Goal: Information Seeking & Learning: Learn about a topic

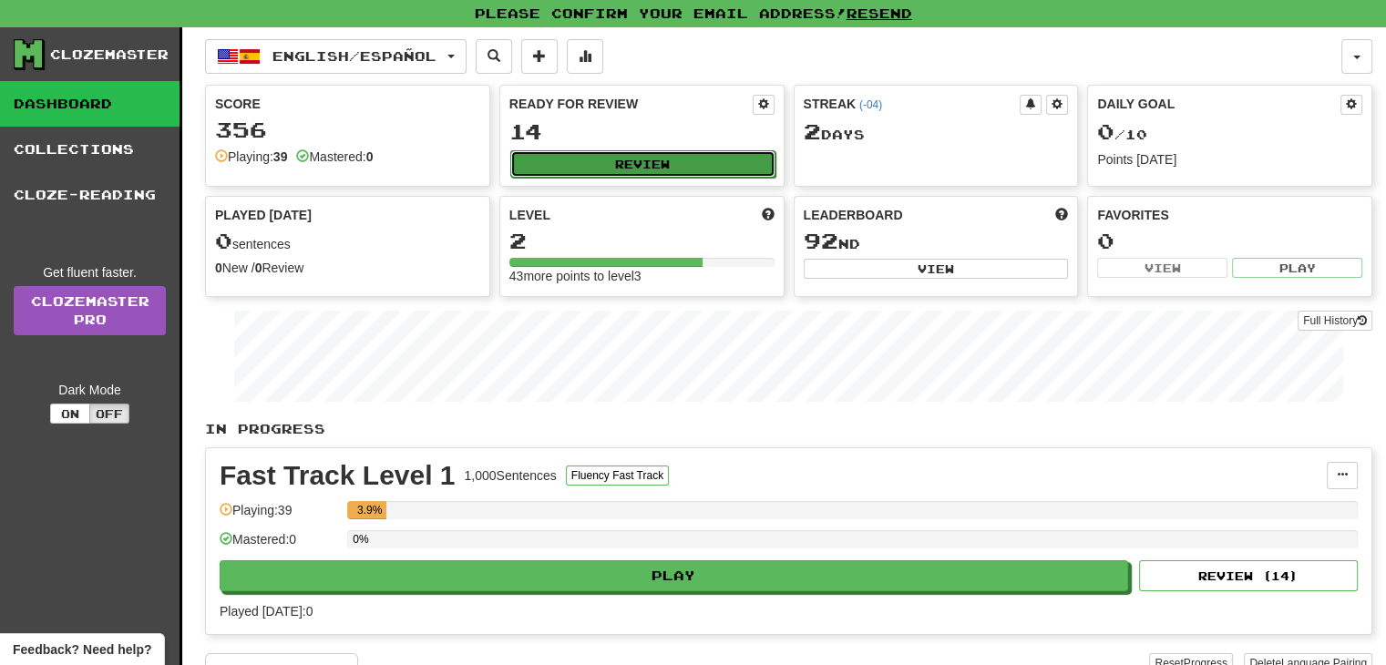
click at [644, 168] on button "Review" at bounding box center [642, 163] width 265 height 27
select select "**"
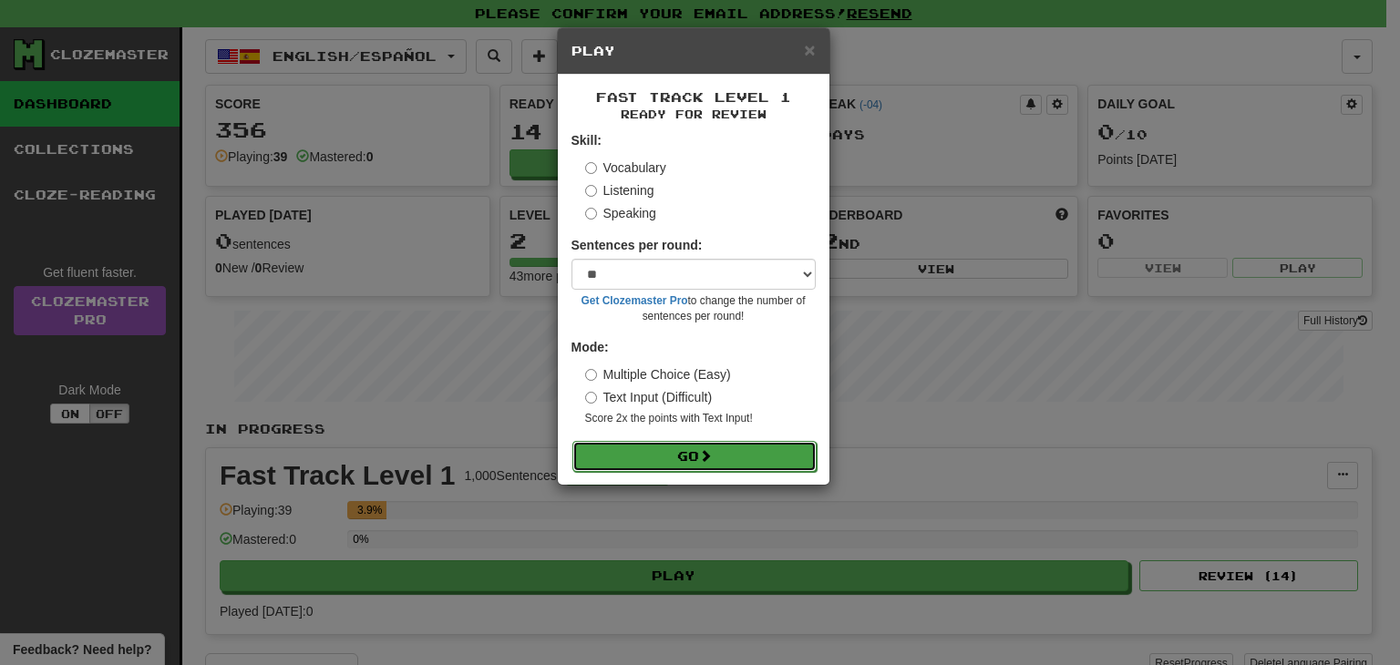
click at [712, 462] on span at bounding box center [705, 455] width 13 height 13
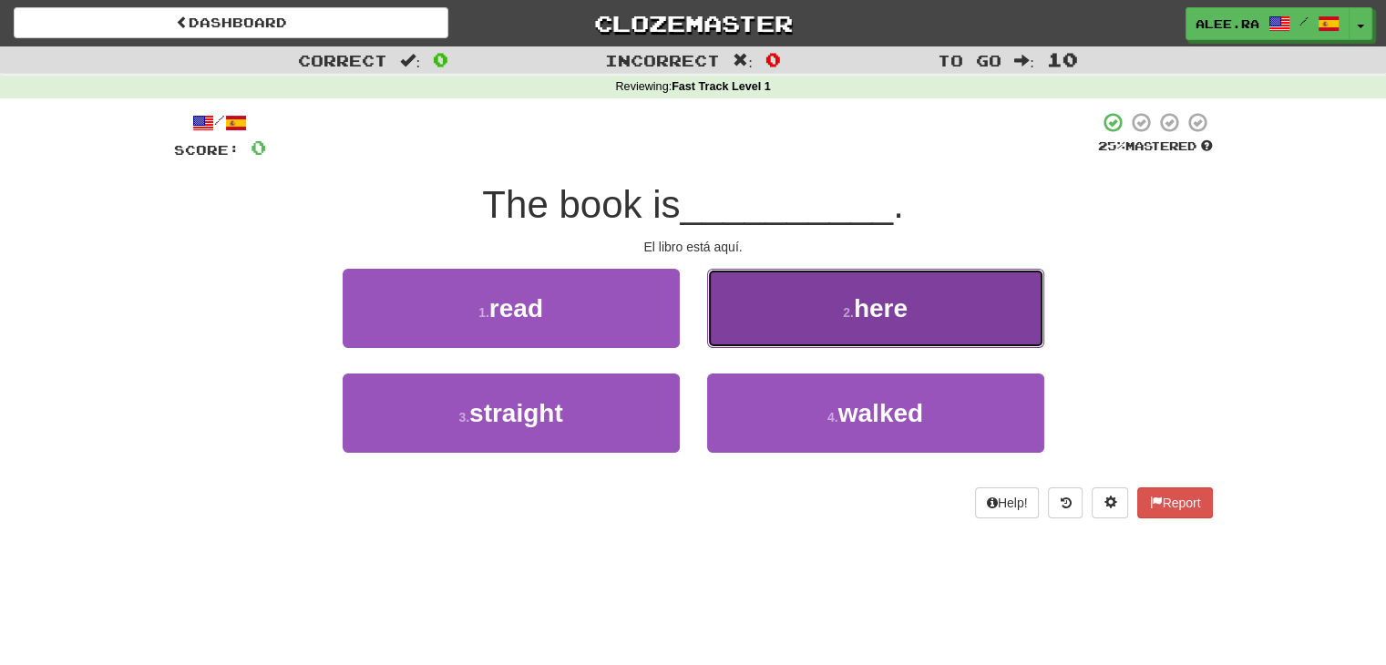
click at [908, 324] on button "2 . here" at bounding box center [875, 308] width 337 height 79
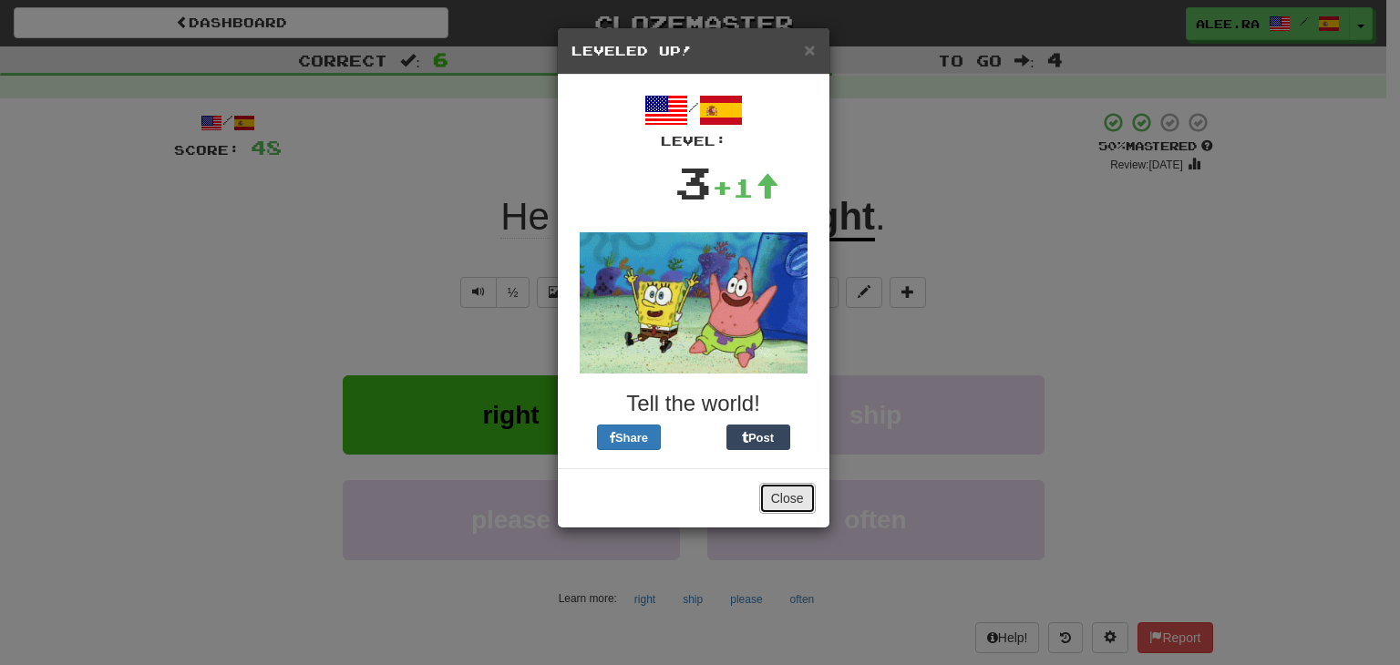
click at [798, 494] on button "Close" at bounding box center [787, 498] width 57 height 31
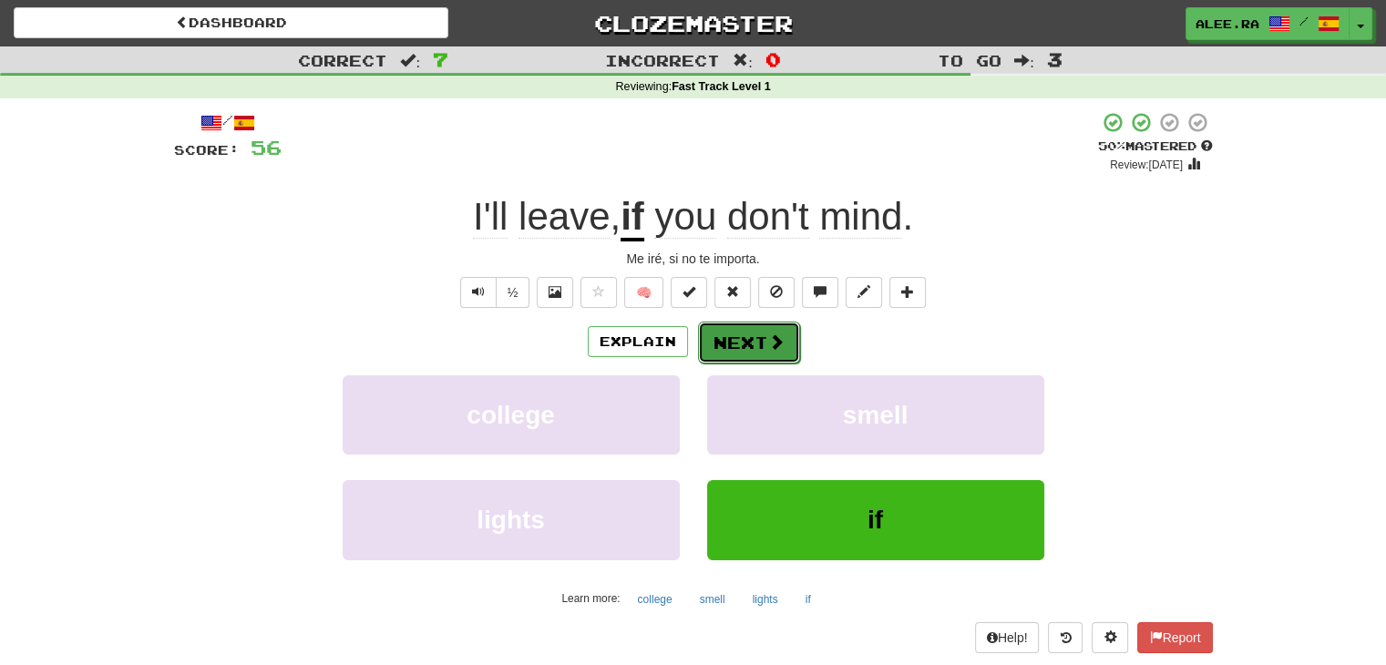
click at [782, 325] on button "Next" at bounding box center [749, 343] width 102 height 42
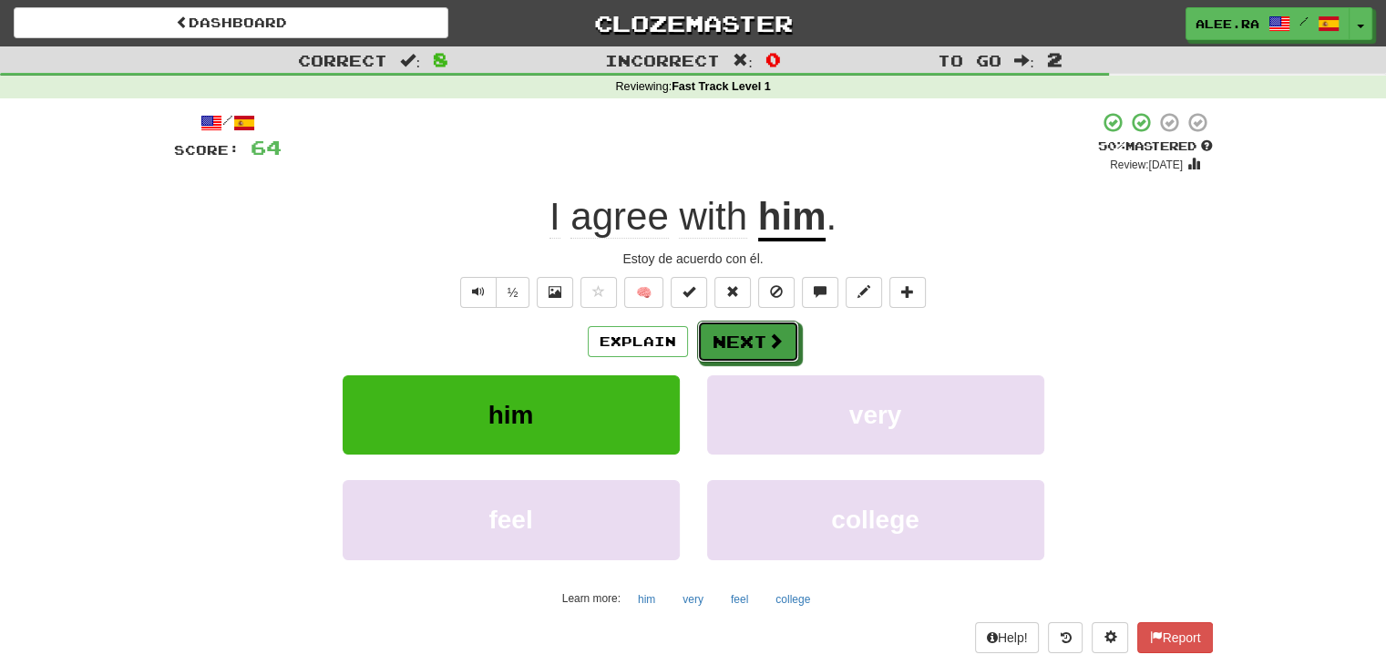
click at [782, 325] on button "Next" at bounding box center [748, 342] width 102 height 42
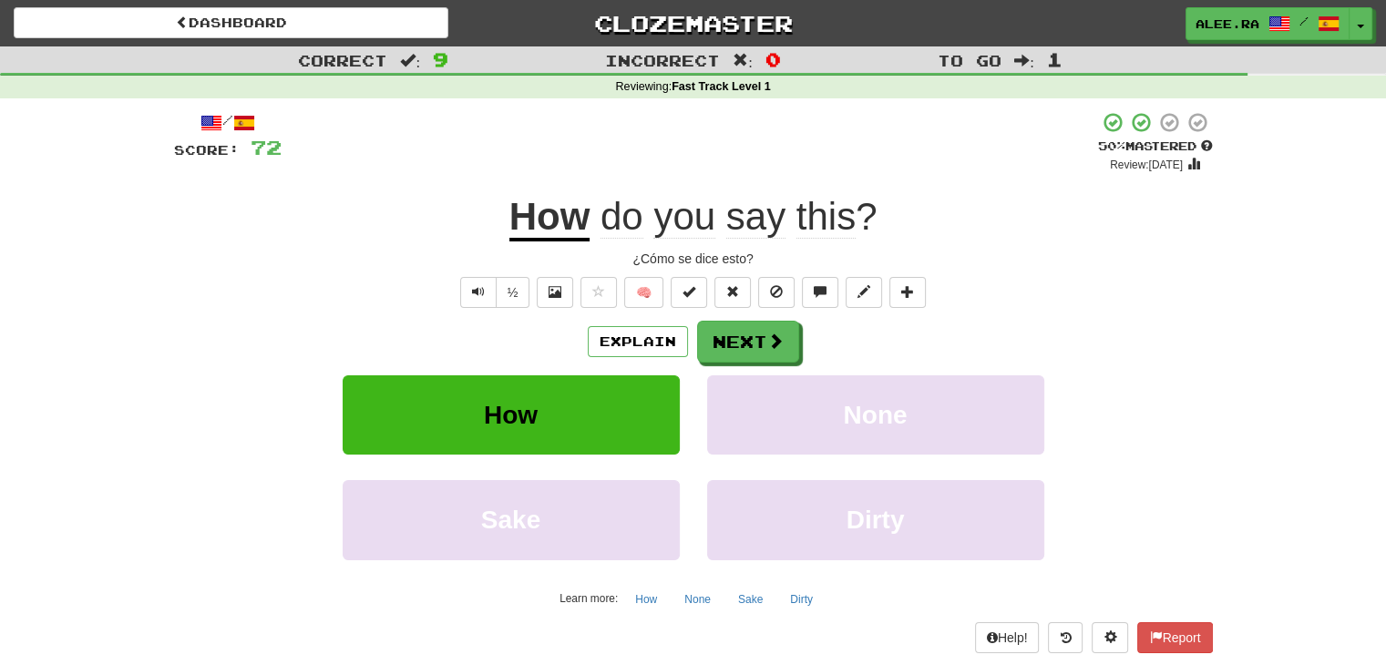
click at [766, 365] on div "Explain Next How None Sake Dirty Learn more: How None Sake Dirty" at bounding box center [693, 467] width 1039 height 293
click at [768, 350] on span at bounding box center [776, 342] width 16 height 16
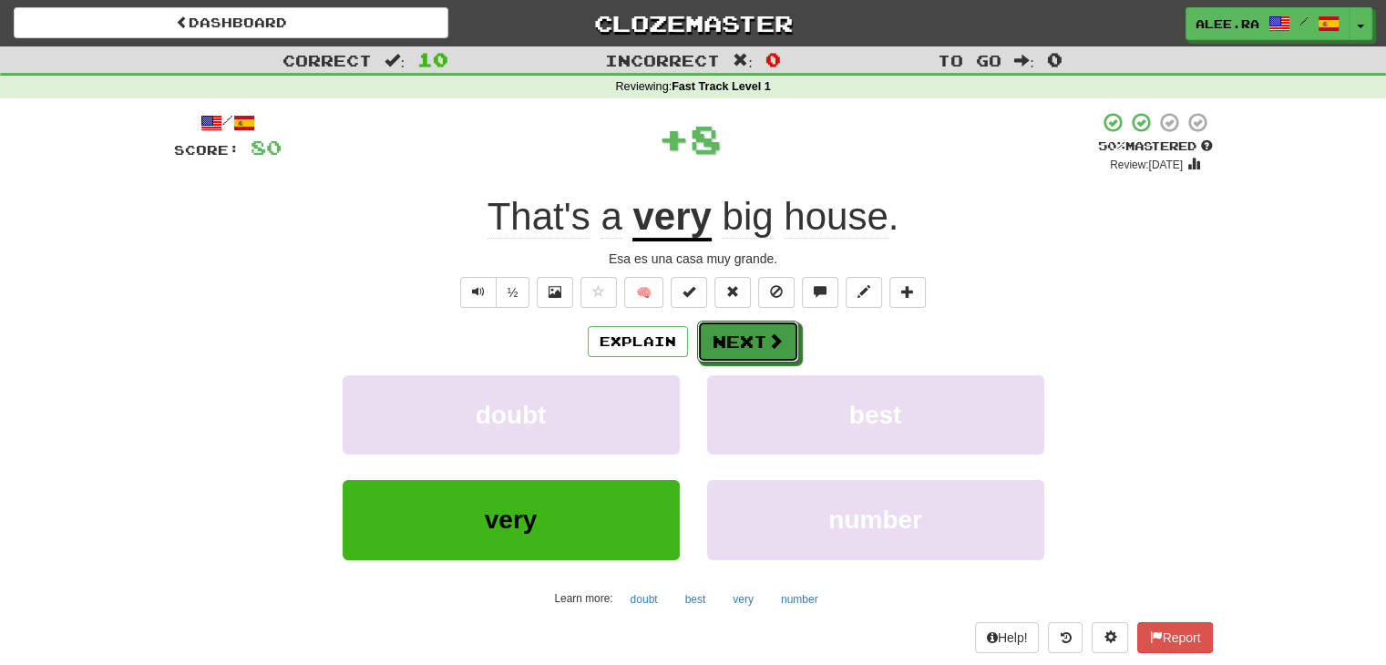
click at [767, 349] on span at bounding box center [775, 341] width 16 height 16
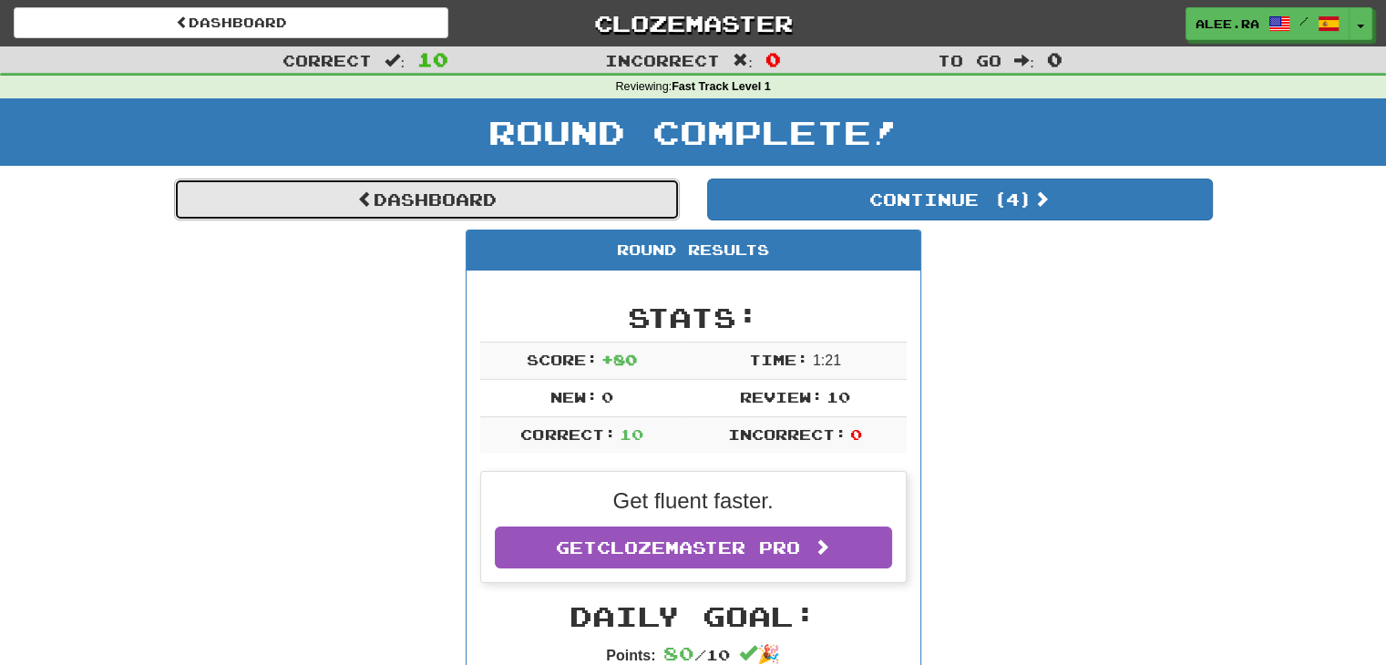
click at [405, 197] on link "Dashboard" at bounding box center [427, 200] width 506 height 42
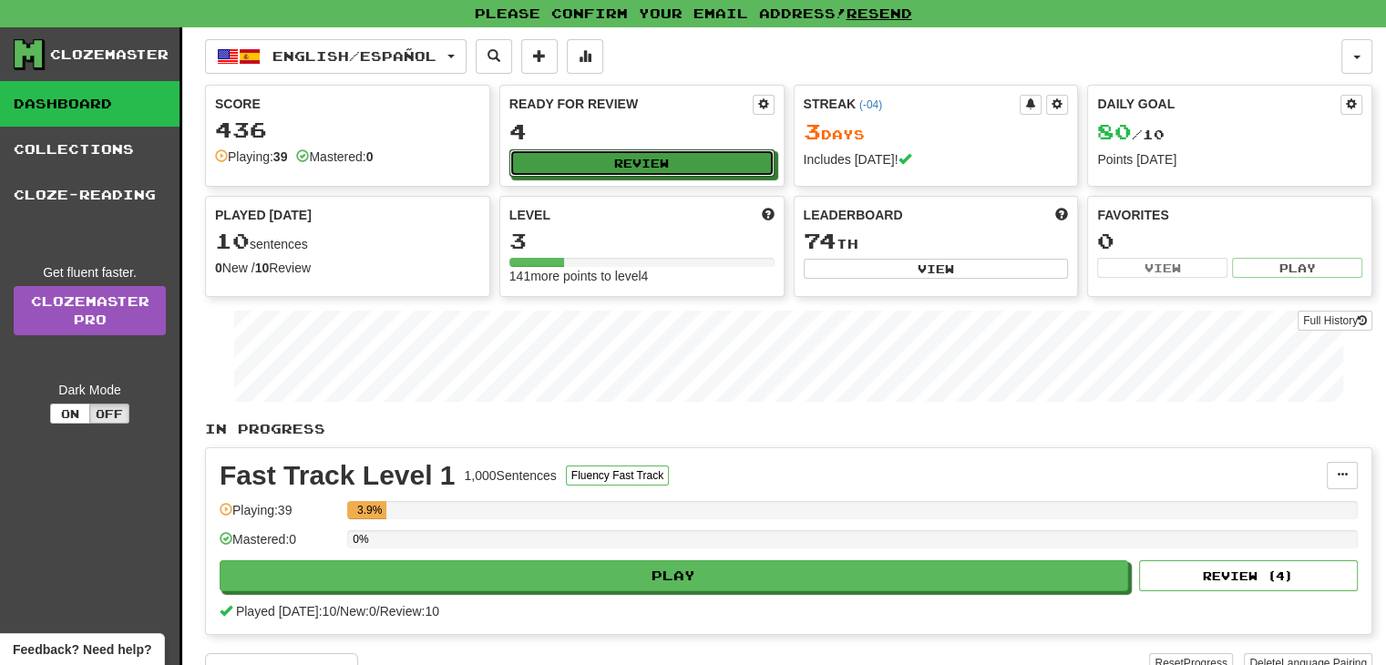
click at [669, 158] on button "Review" at bounding box center [641, 162] width 265 height 27
select select "**"
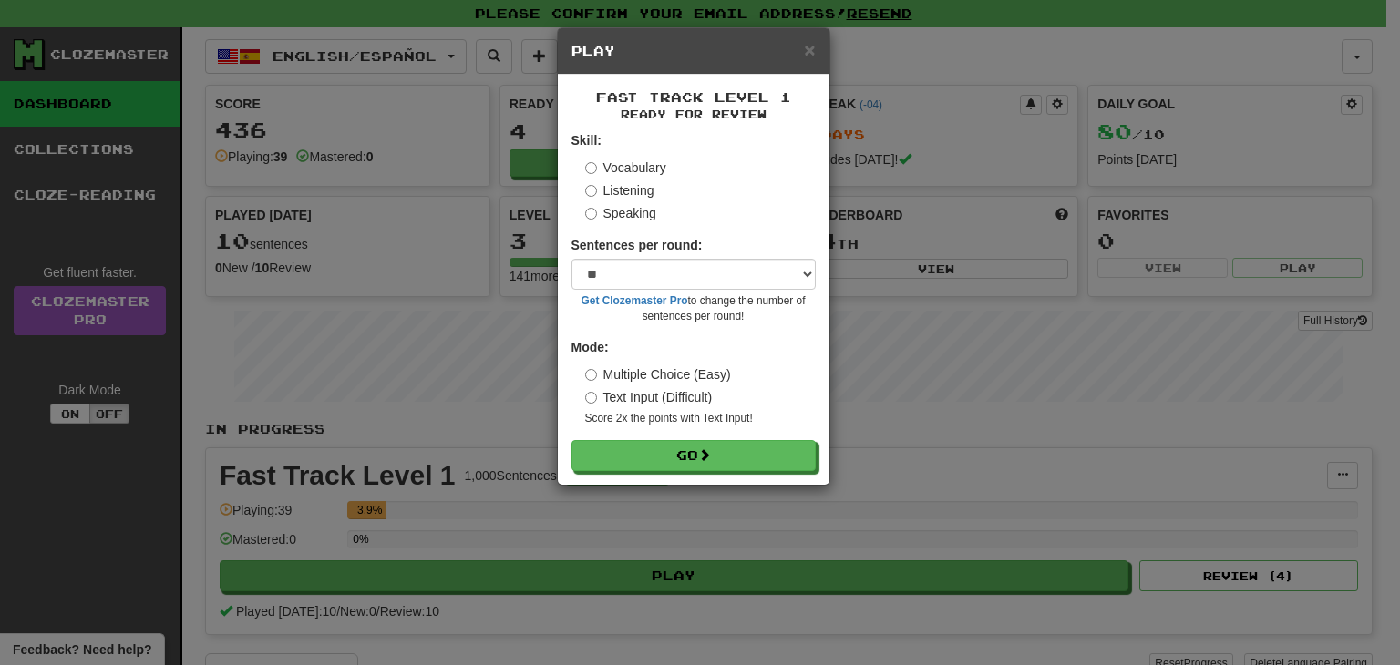
click at [589, 181] on label "Listening" at bounding box center [619, 190] width 69 height 18
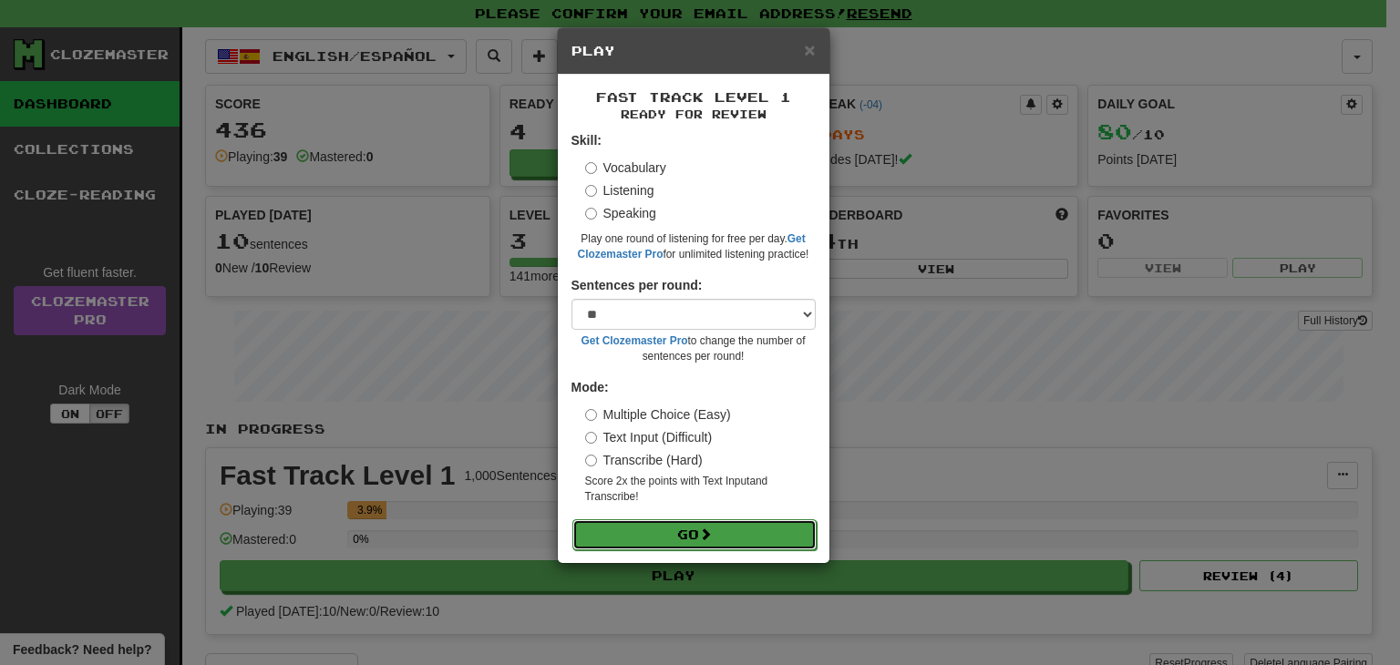
click at [730, 526] on button "Go" at bounding box center [694, 534] width 244 height 31
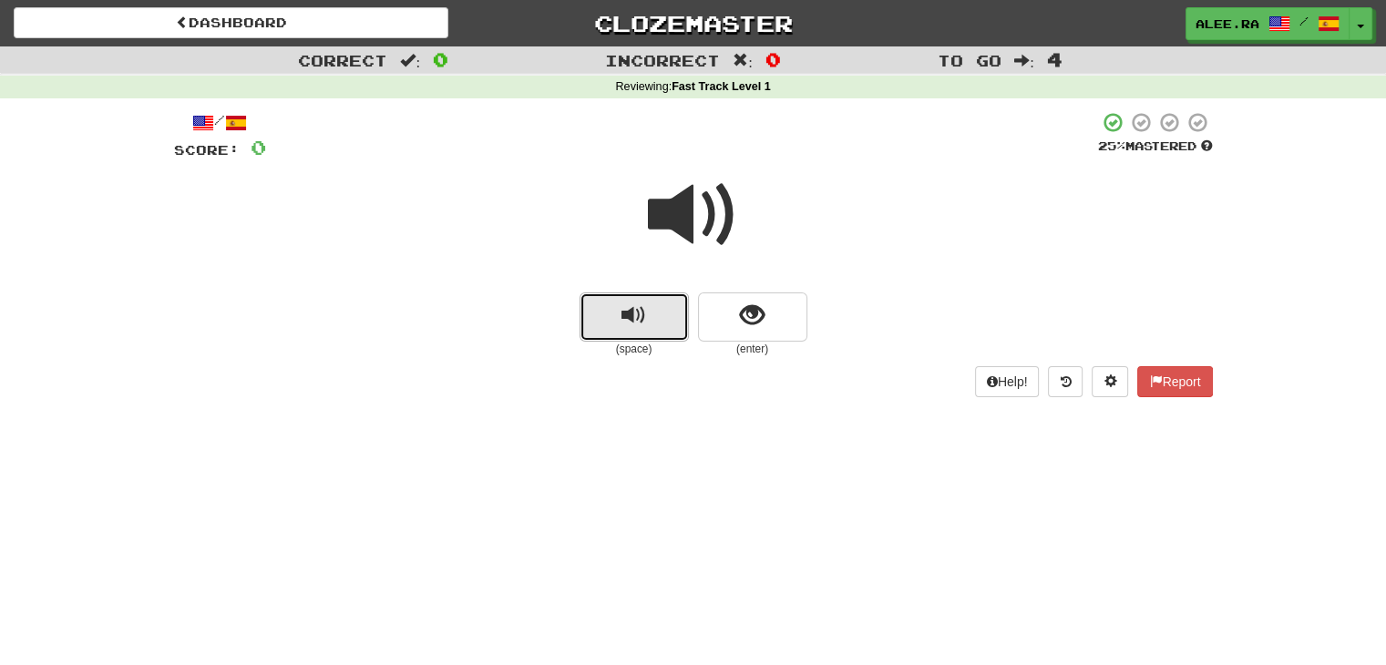
click at [653, 319] on button "replay audio" at bounding box center [634, 317] width 109 height 49
click at [786, 312] on button "show sentence" at bounding box center [752, 317] width 109 height 49
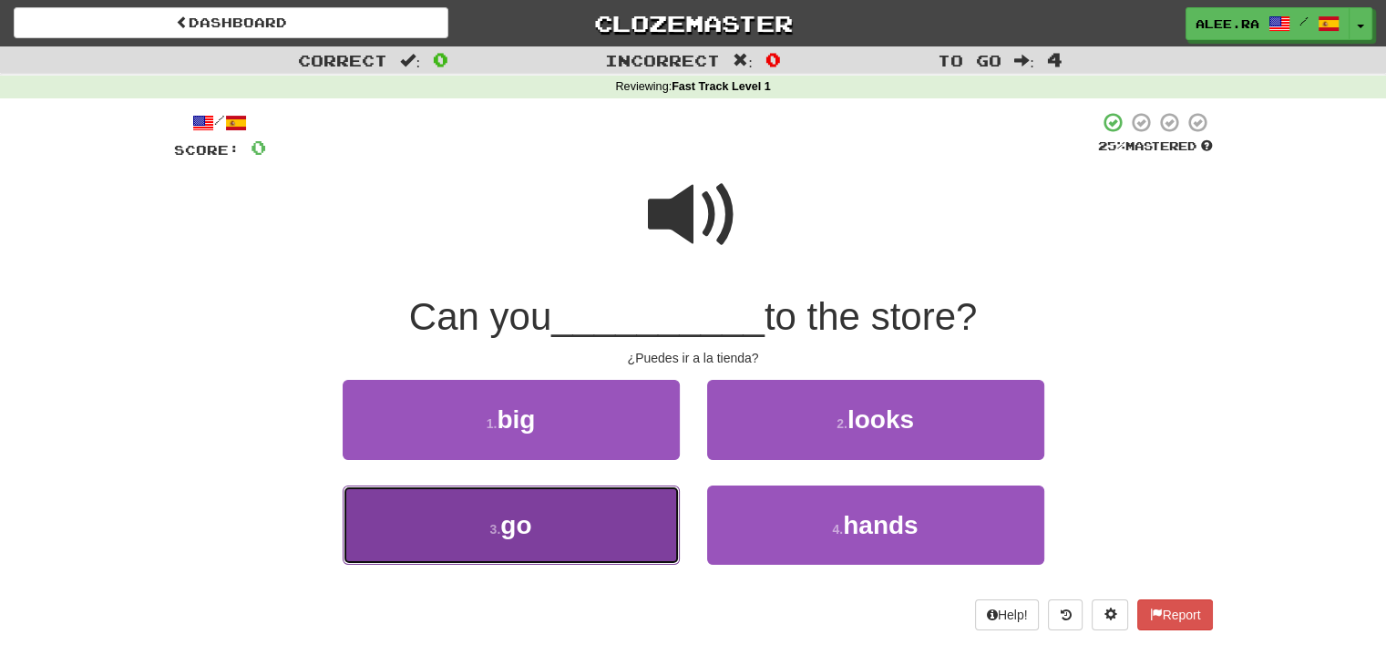
click at [621, 511] on button "3 . go" at bounding box center [511, 525] width 337 height 79
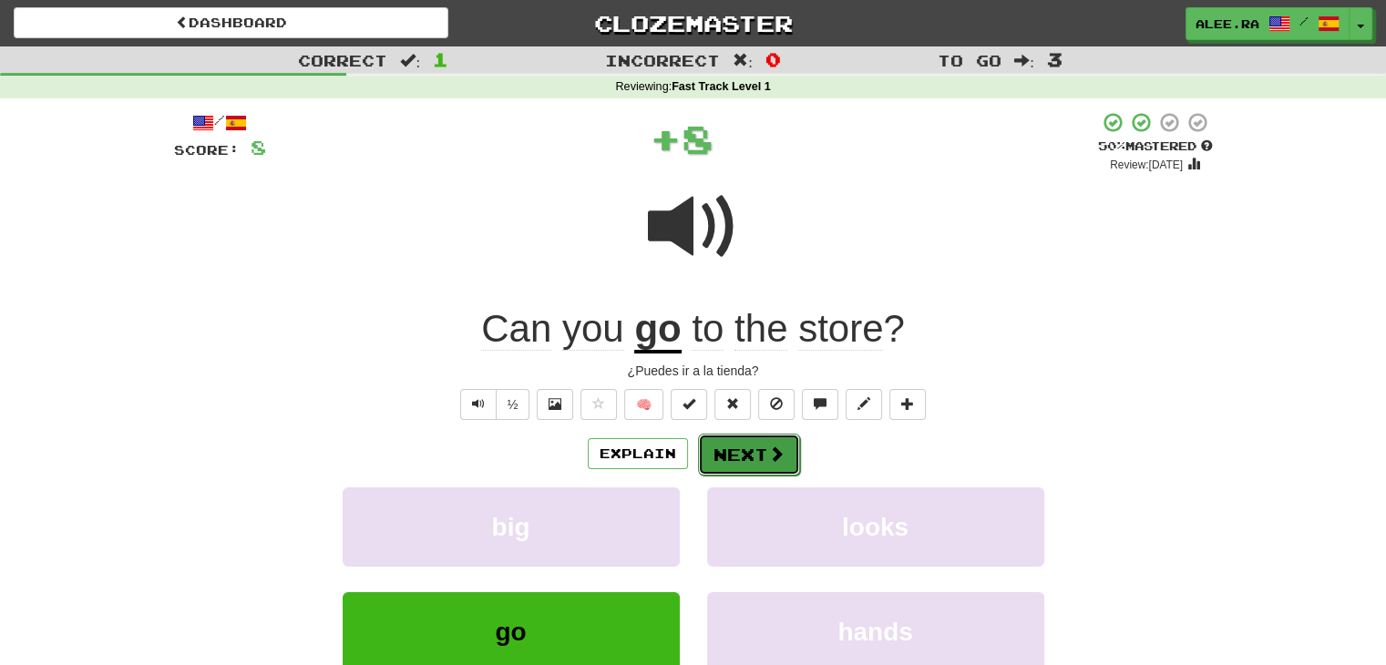
click at [730, 458] on button "Next" at bounding box center [749, 455] width 102 height 42
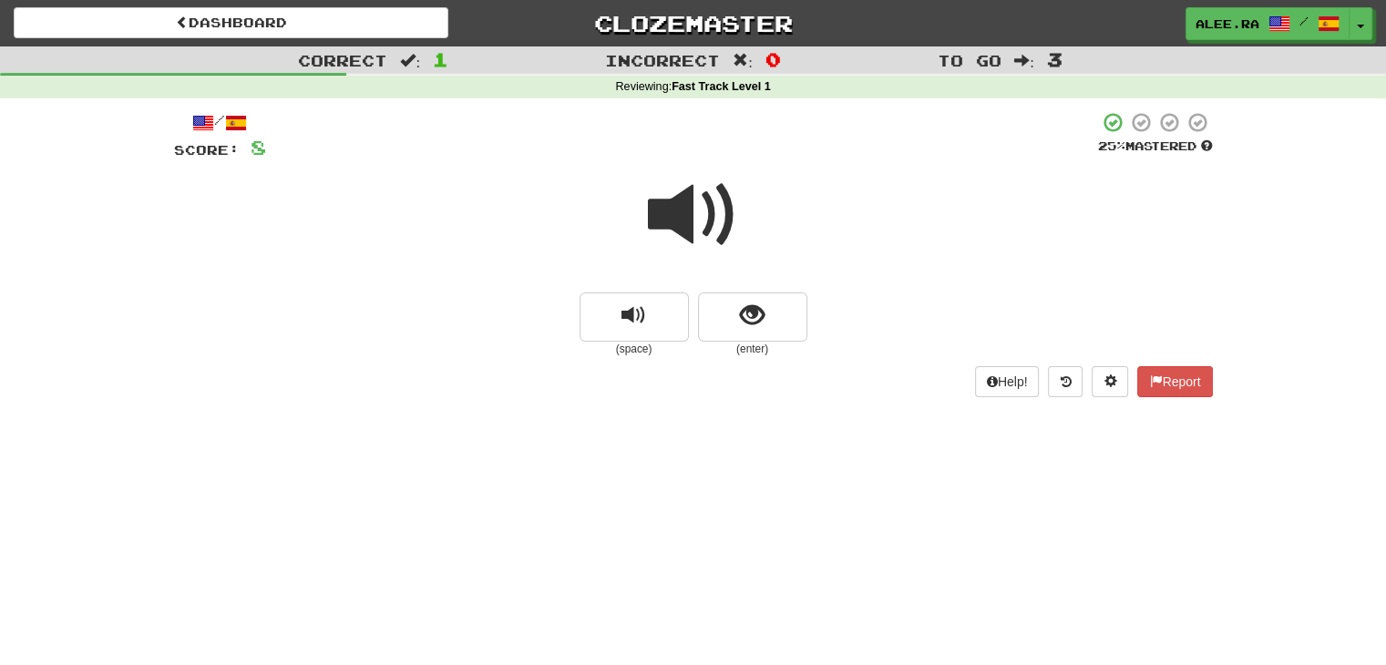
click at [730, 458] on div "Dashboard Clozemaster alee.RA / Toggle Dropdown Dashboard Leaderboard Activity …" at bounding box center [693, 332] width 1386 height 665
click at [773, 290] on div at bounding box center [693, 227] width 1039 height 130
click at [773, 310] on button "show sentence" at bounding box center [752, 317] width 109 height 49
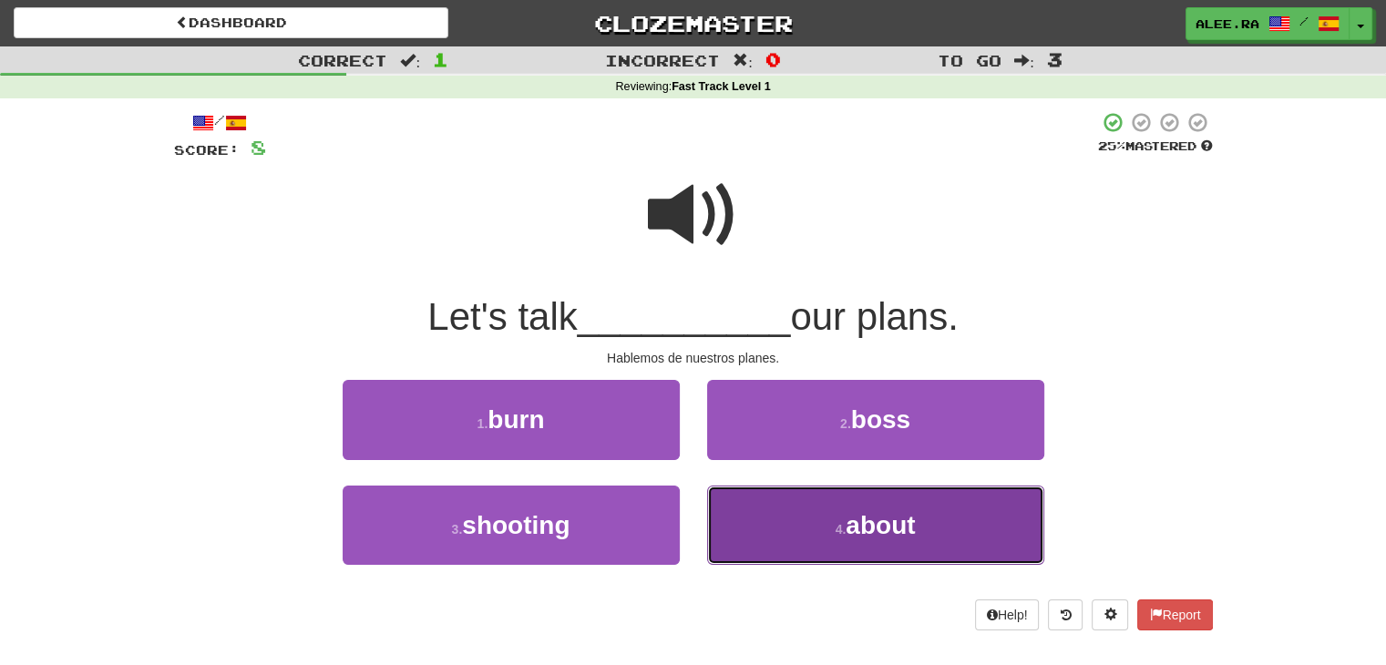
click at [838, 519] on button "4 . about" at bounding box center [875, 525] width 337 height 79
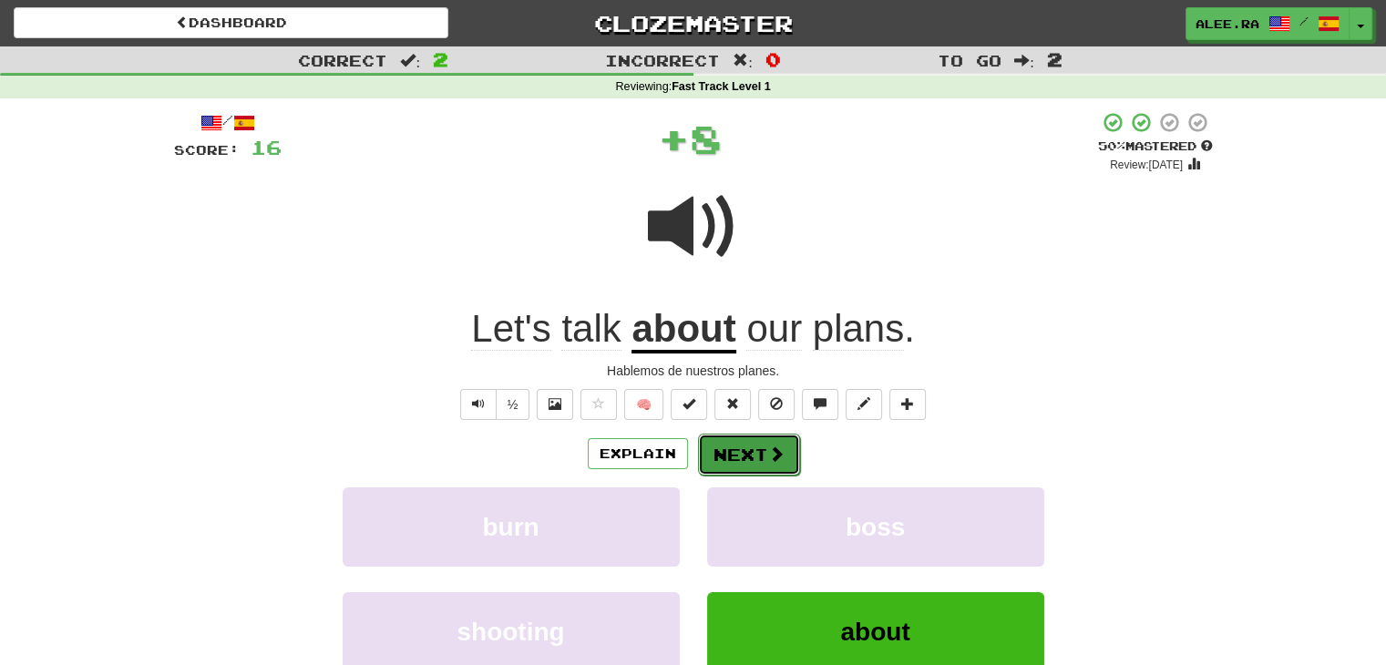
click at [762, 457] on button "Next" at bounding box center [749, 455] width 102 height 42
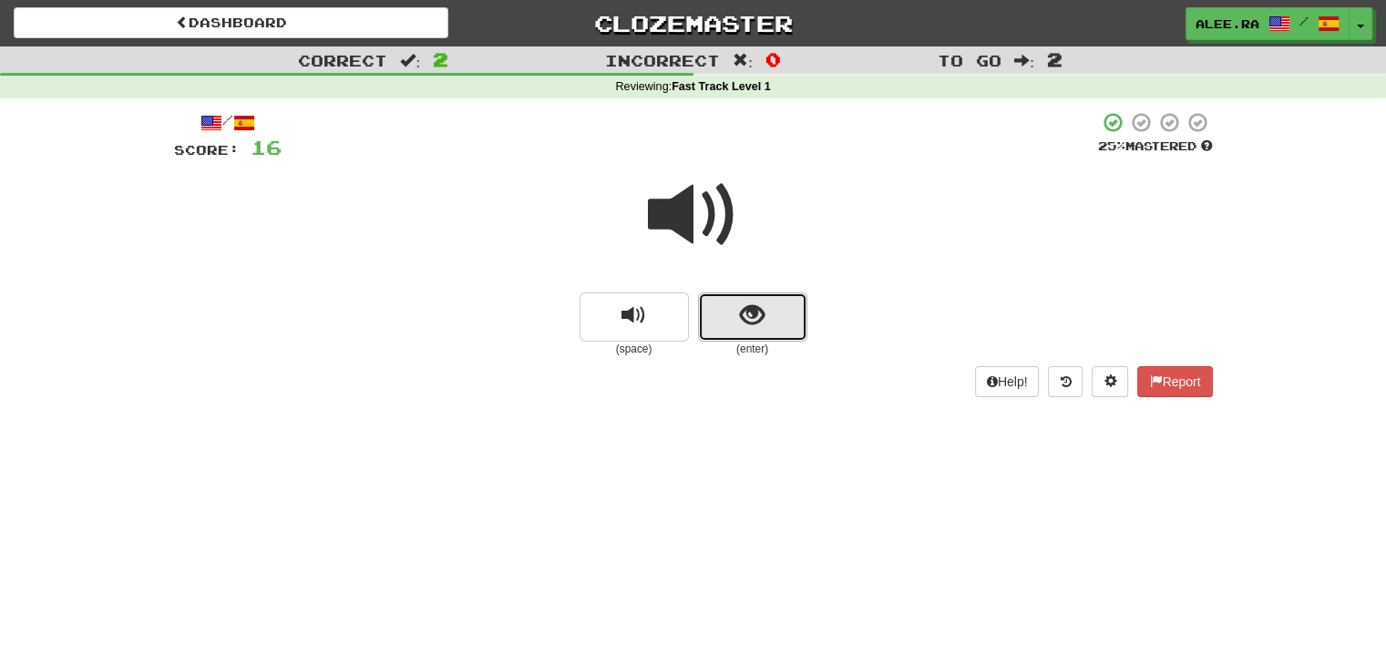
click at [737, 322] on button "show sentence" at bounding box center [752, 317] width 109 height 49
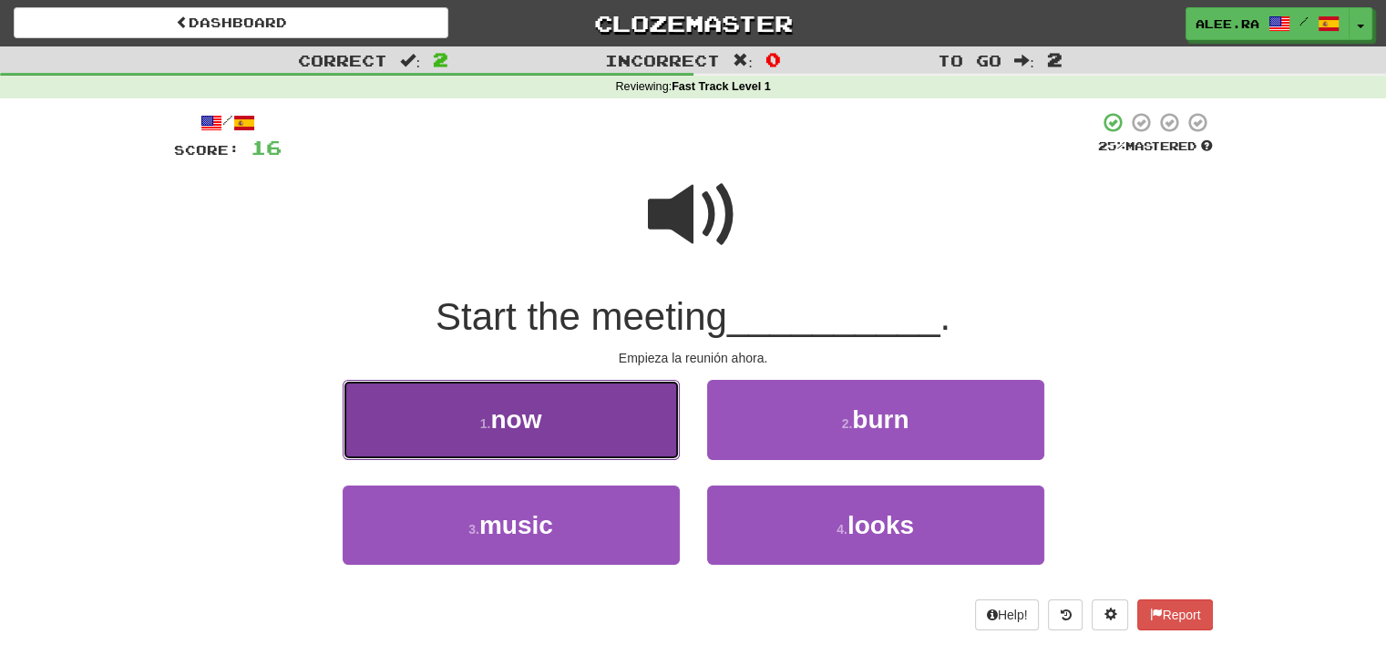
click at [648, 381] on button "1 . now" at bounding box center [511, 419] width 337 height 79
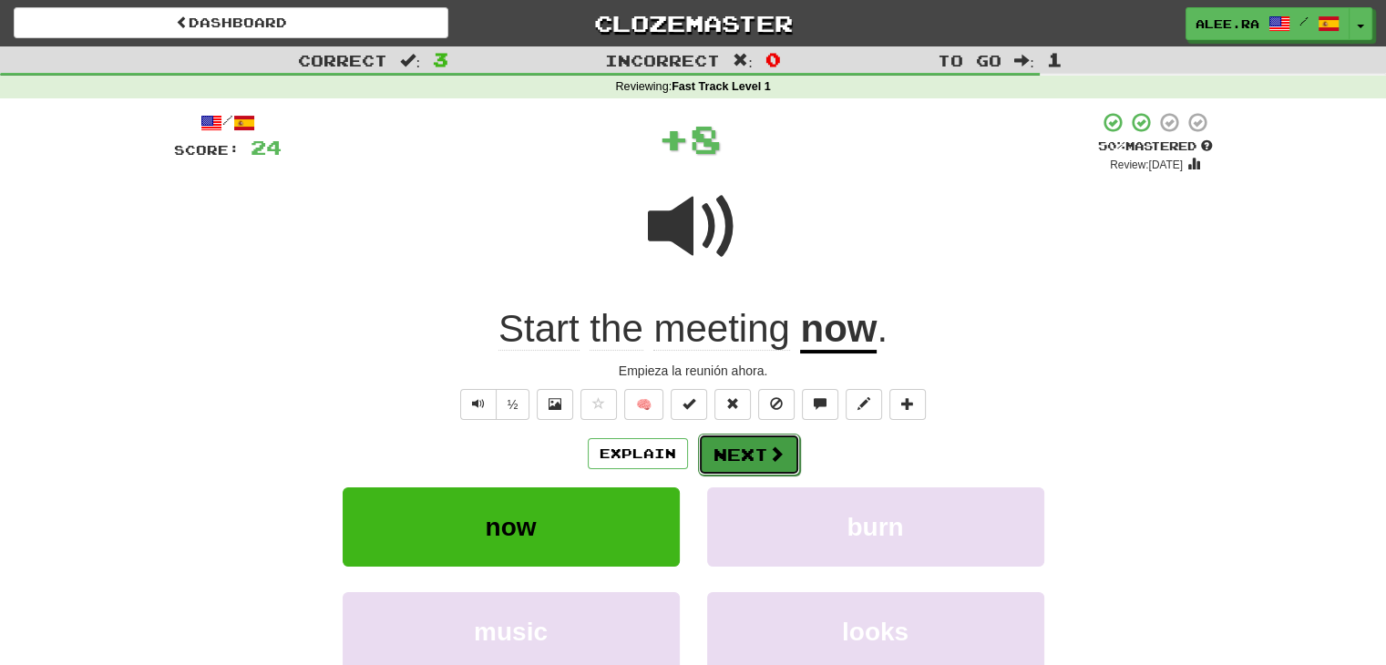
click at [750, 464] on button "Next" at bounding box center [749, 455] width 102 height 42
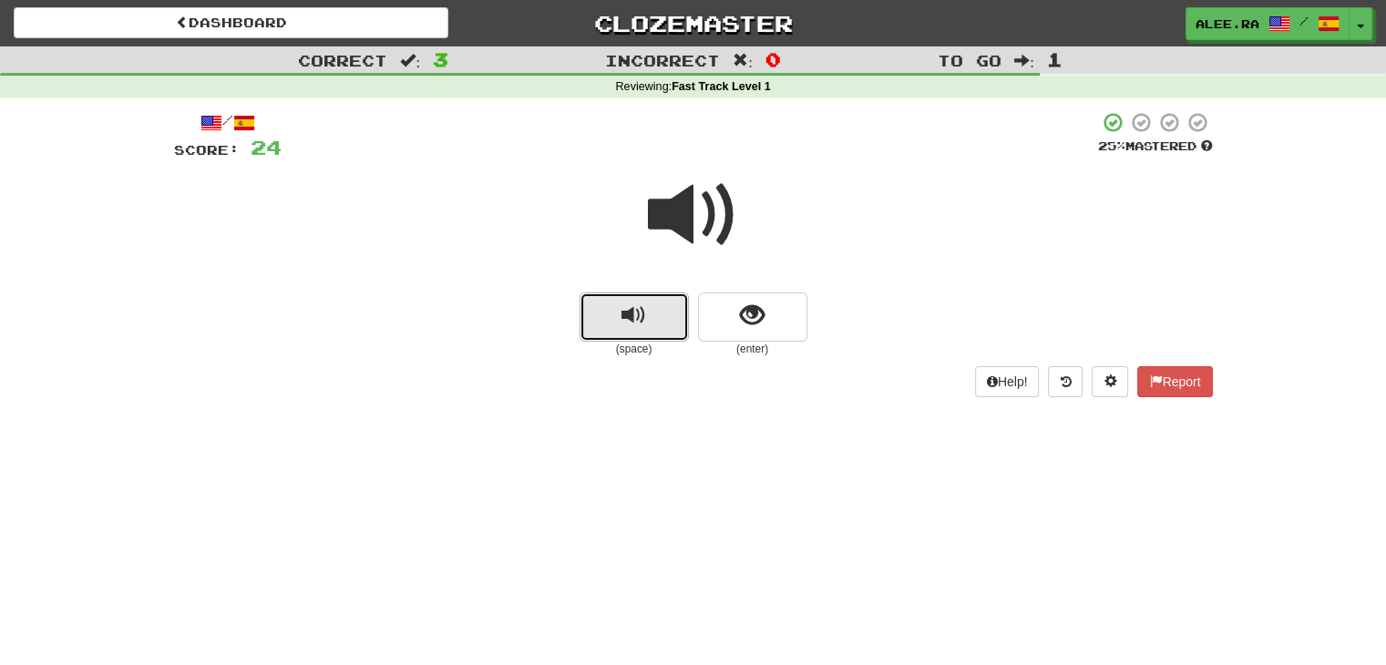
click at [640, 322] on span "replay audio" at bounding box center [634, 315] width 25 height 25
click at [763, 321] on span "show sentence" at bounding box center [752, 315] width 25 height 25
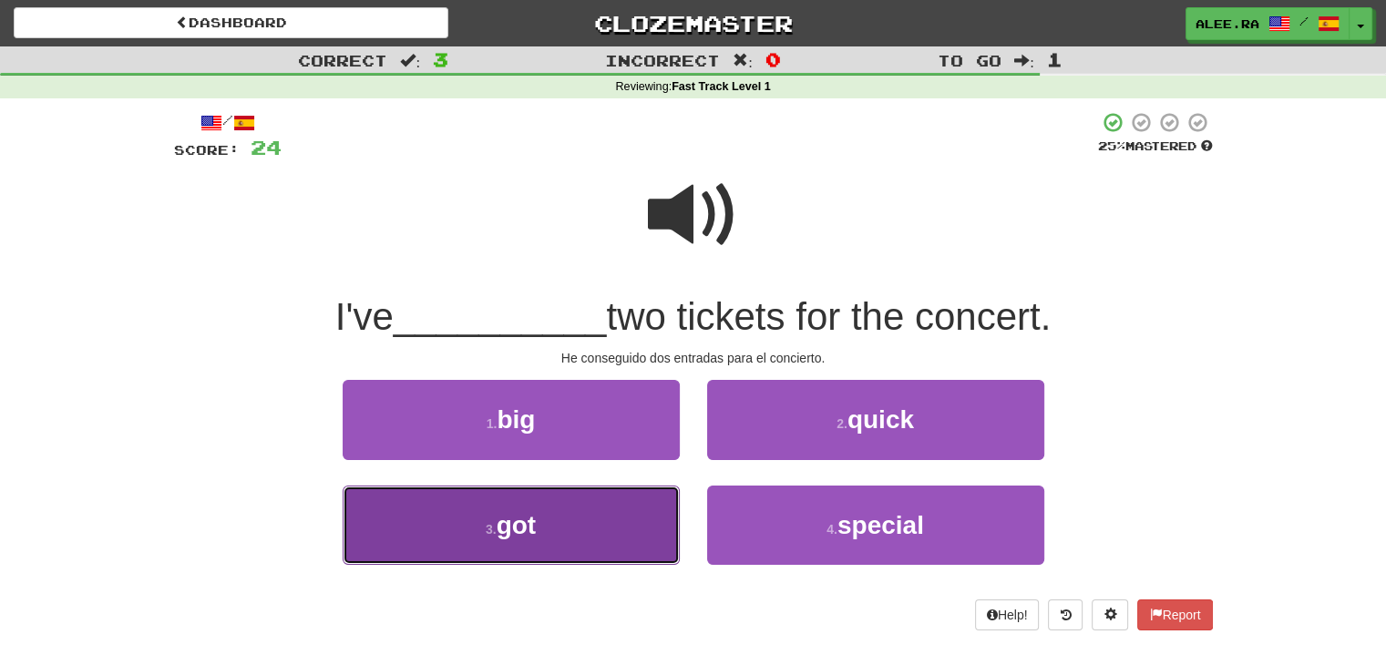
click at [666, 502] on button "3 . got" at bounding box center [511, 525] width 337 height 79
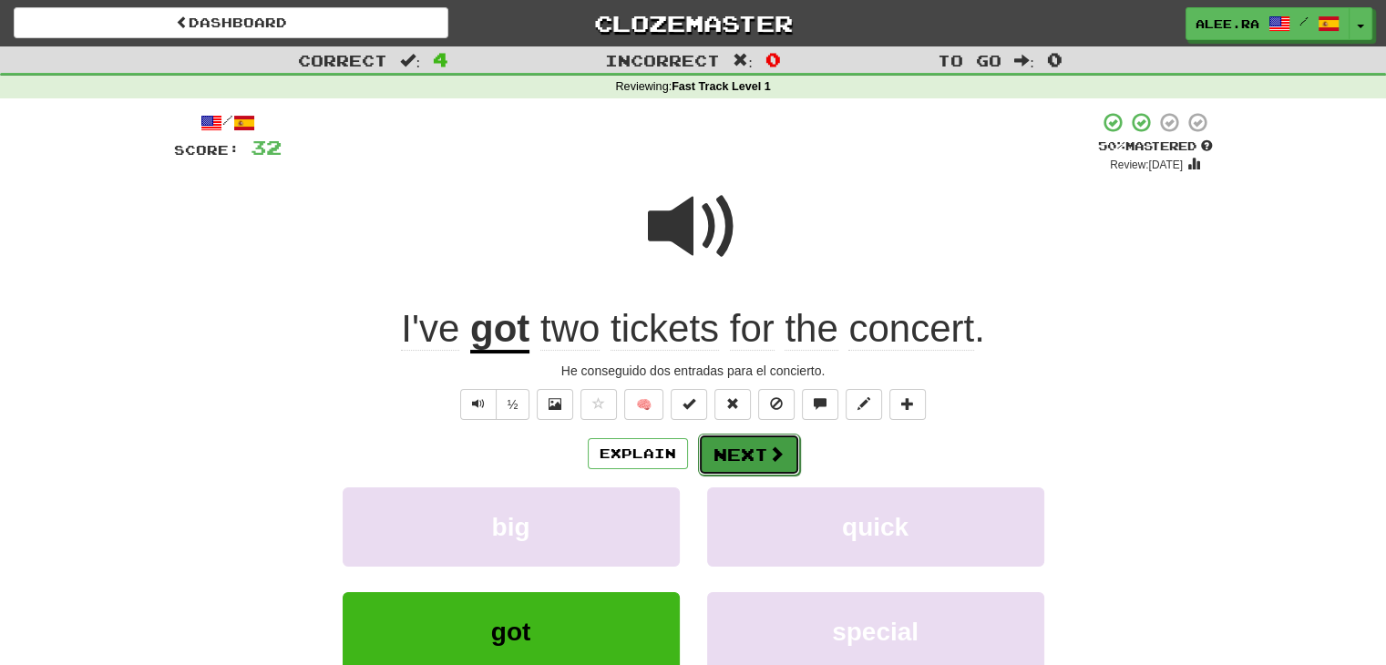
click at [760, 460] on button "Next" at bounding box center [749, 455] width 102 height 42
